Goal: Task Accomplishment & Management: Manage account settings

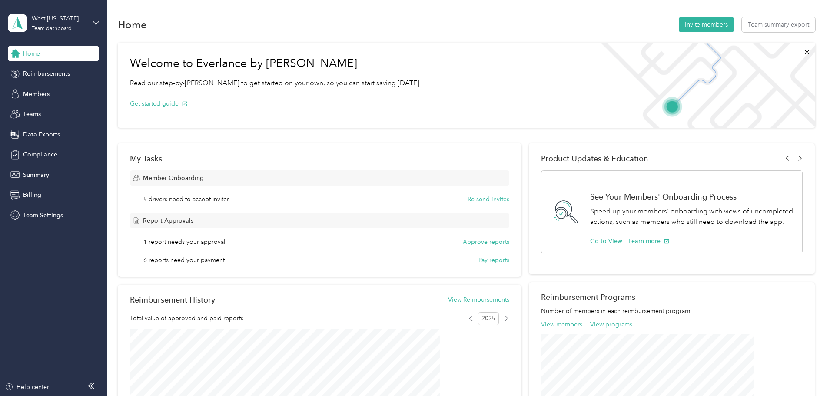
click at [141, 171] on div "Welcome to Everlance by Motus Read our step-by-[PERSON_NAME] to get started on …" at bounding box center [467, 315] width 698 height 555
click at [679, 24] on button "Invite members" at bounding box center [706, 24] width 55 height 15
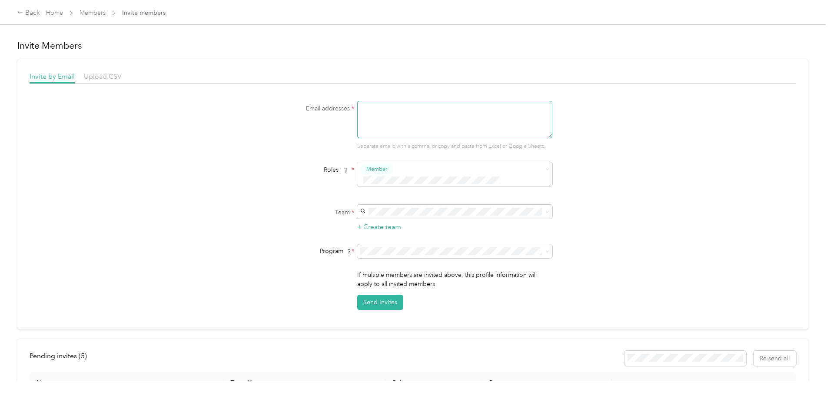
click at [428, 123] on textarea at bounding box center [454, 119] width 195 height 37
type textarea "[EMAIL_ADDRESS][DOMAIN_NAME]"
click at [418, 224] on p "[PERSON_NAME]" at bounding box center [453, 227] width 183 height 9
drag, startPoint x: 270, startPoint y: 224, endPoint x: 288, endPoint y: 233, distance: 20.2
click at [270, 224] on form "Email addresses * [EMAIL_ADDRESS][DOMAIN_NAME] Separate emails with a comma, or…" at bounding box center [413, 205] width 335 height 209
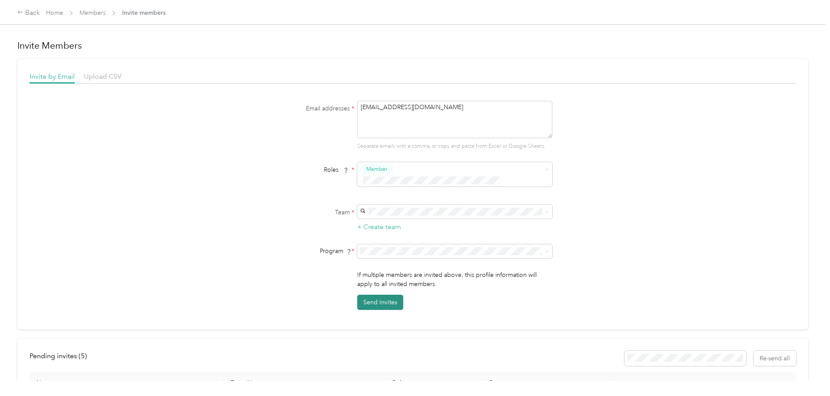
click at [374, 295] on button "Send Invites" at bounding box center [380, 302] width 46 height 15
drag, startPoint x: 179, startPoint y: 77, endPoint x: 174, endPoint y: 77, distance: 4.8
click at [122, 77] on span "Upload CSV" at bounding box center [103, 76] width 38 height 8
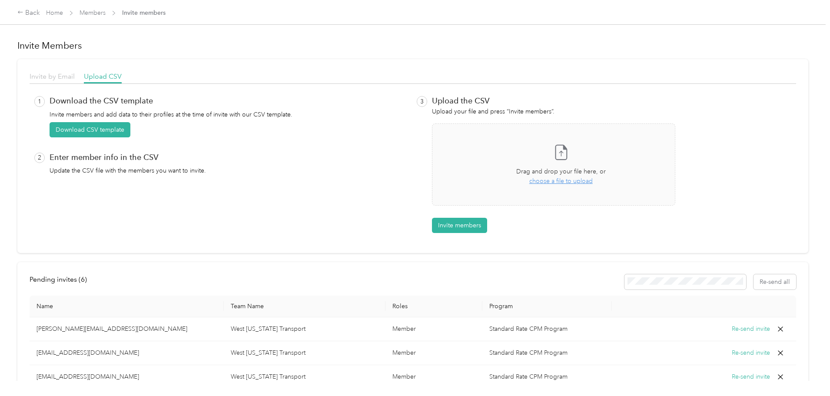
click at [75, 77] on span "Invite by Email" at bounding box center [52, 76] width 45 height 8
